Goal: Information Seeking & Learning: Learn about a topic

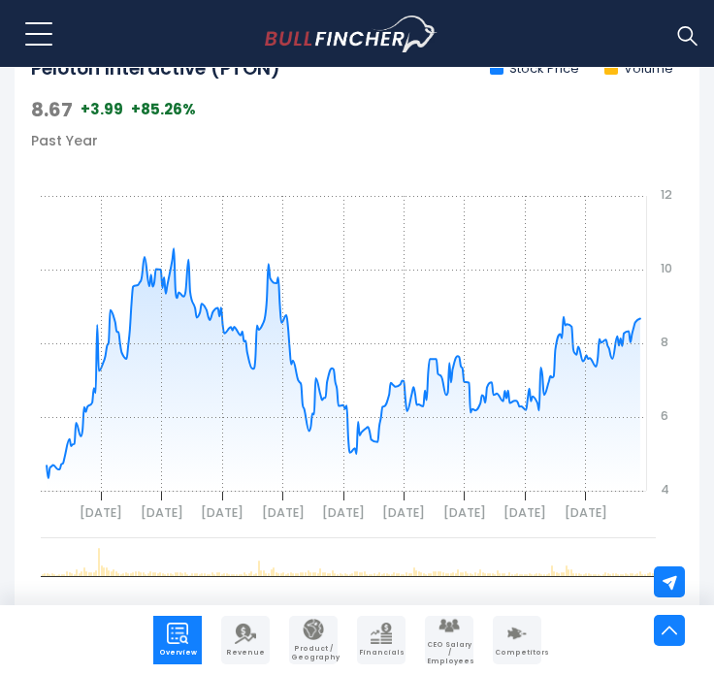
scroll to position [1098, 0]
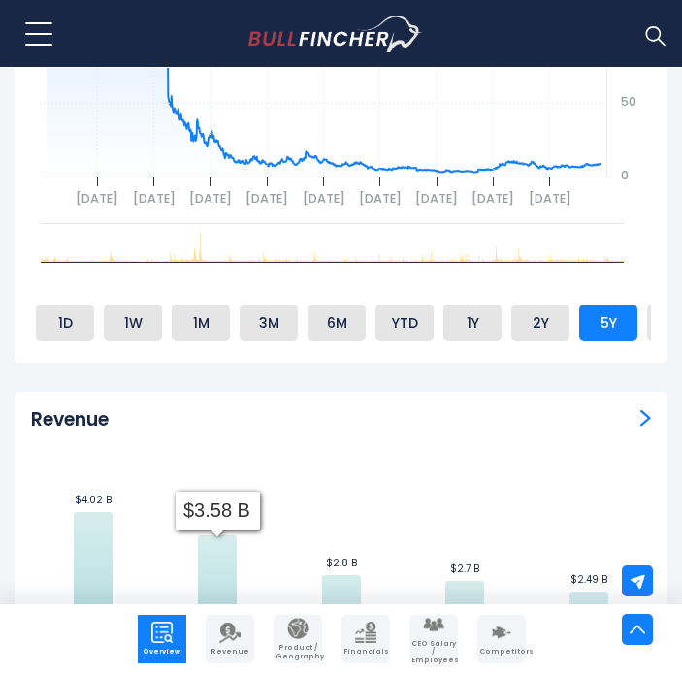
scroll to position [1439, 0]
